Goal: Transaction & Acquisition: Purchase product/service

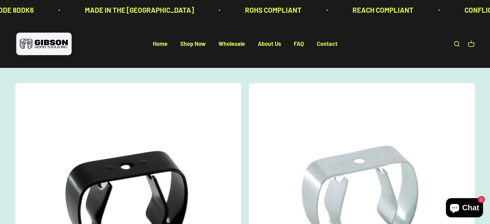
scroll to position [37, 0]
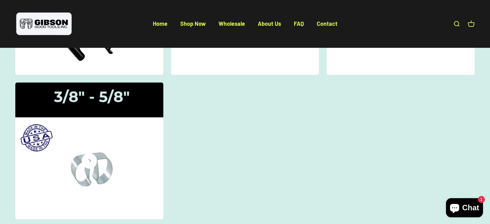
scroll to position [197, 0]
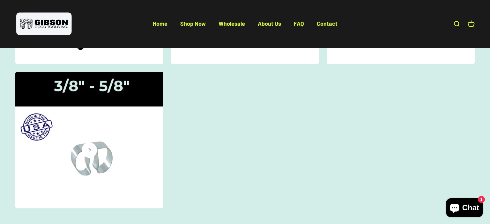
click at [102, 162] on img at bounding box center [89, 140] width 157 height 145
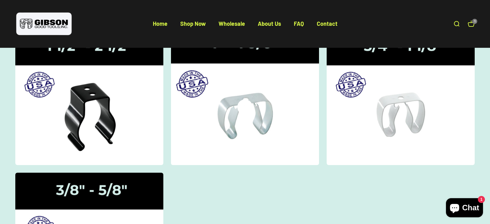
scroll to position [63, 0]
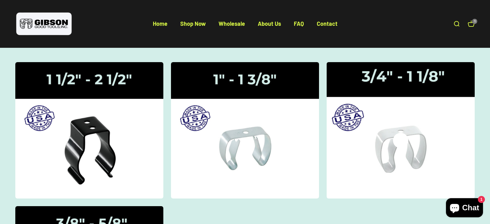
click at [390, 102] on img at bounding box center [400, 130] width 157 height 145
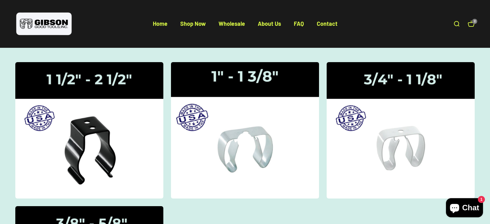
click at [245, 81] on img at bounding box center [245, 130] width 157 height 145
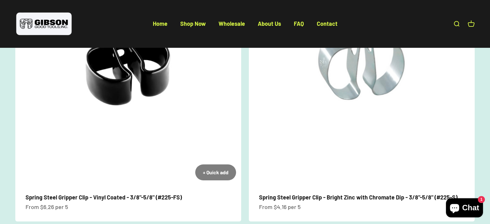
scroll to position [135, 0]
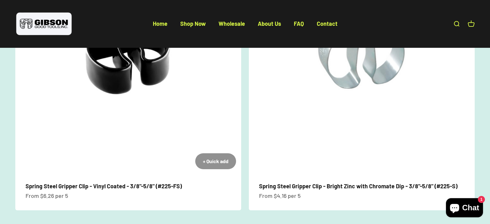
click at [218, 159] on div "+ Quick add" at bounding box center [216, 161] width 26 height 8
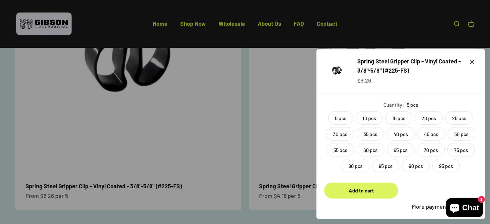
click at [374, 195] on button "Add to cart" at bounding box center [361, 191] width 74 height 16
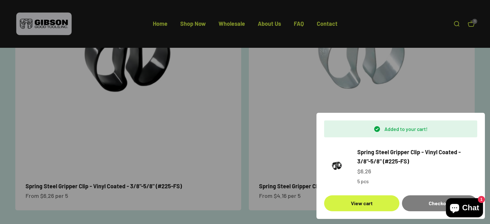
click at [248, 129] on div at bounding box center [245, 112] width 490 height 224
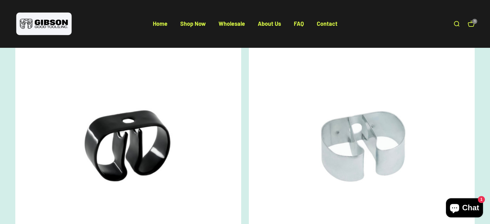
scroll to position [0, 0]
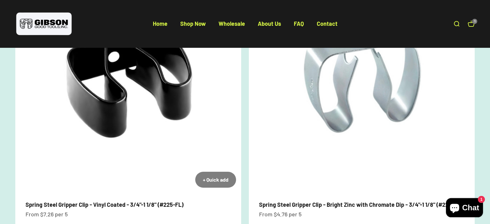
scroll to position [135, 0]
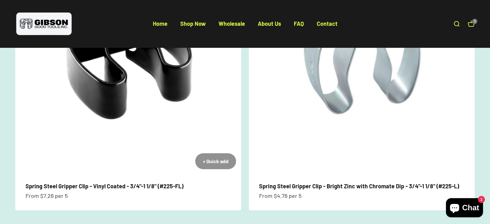
click at [216, 161] on div "+ Quick add" at bounding box center [216, 161] width 26 height 8
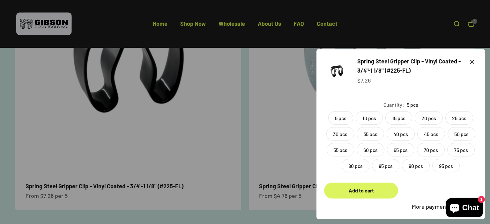
click at [368, 193] on div "Add to cart" at bounding box center [361, 191] width 59 height 8
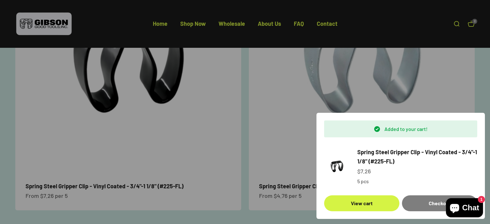
click at [280, 136] on div at bounding box center [245, 112] width 490 height 224
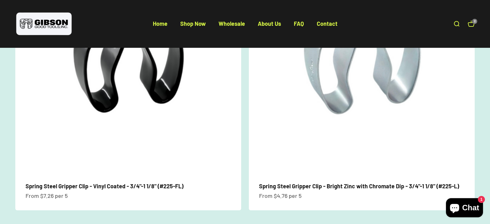
click at [2, 110] on section "4 products + Quick add Added to your cart! Spring Steel Gripper Clip - Vinyl Co…" at bounding box center [245, 226] width 490 height 586
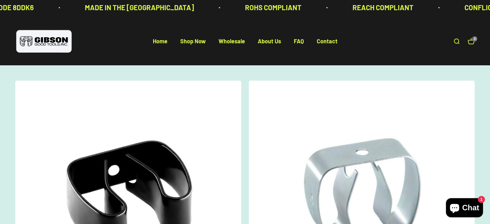
scroll to position [0, 0]
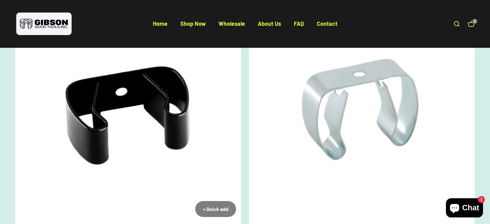
scroll to position [135, 0]
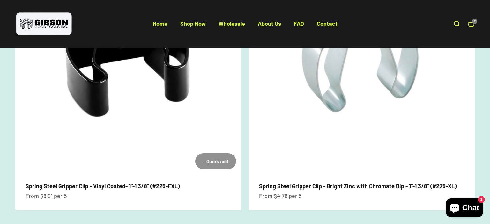
click at [219, 160] on div "+ Quick add" at bounding box center [216, 161] width 26 height 8
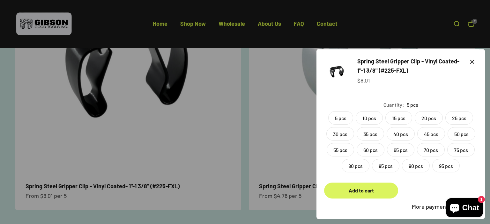
click at [368, 191] on div "Add to cart" at bounding box center [361, 191] width 59 height 8
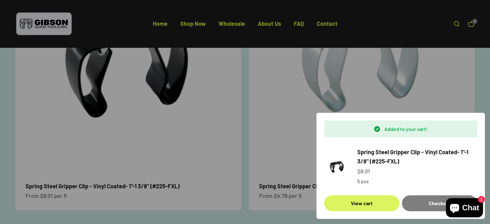
click at [364, 206] on link "View cart" at bounding box center [361, 204] width 75 height 16
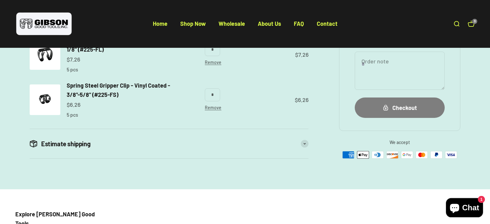
scroll to position [169, 0]
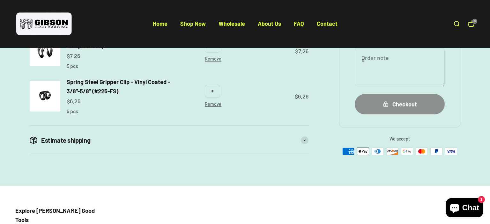
click at [402, 103] on div "Checkout" at bounding box center [400, 104] width 64 height 9
